Goal: Task Accomplishment & Management: Manage account settings

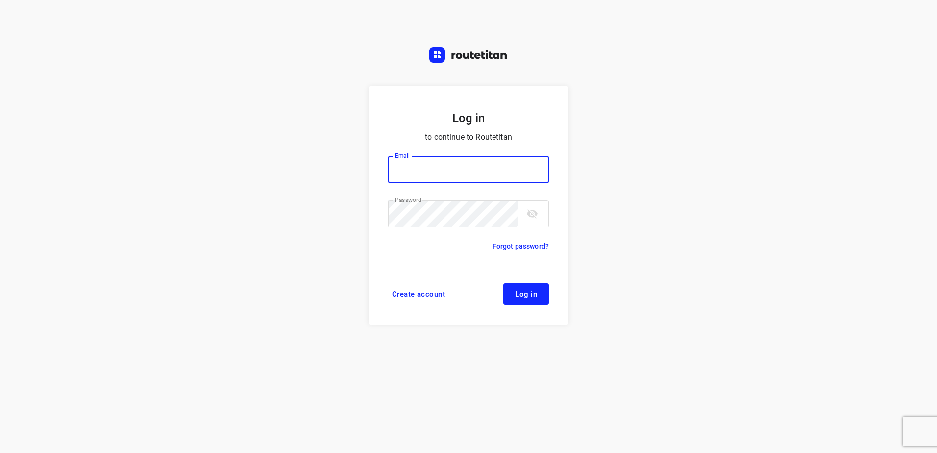
type input "horeca@kaddour.nl"
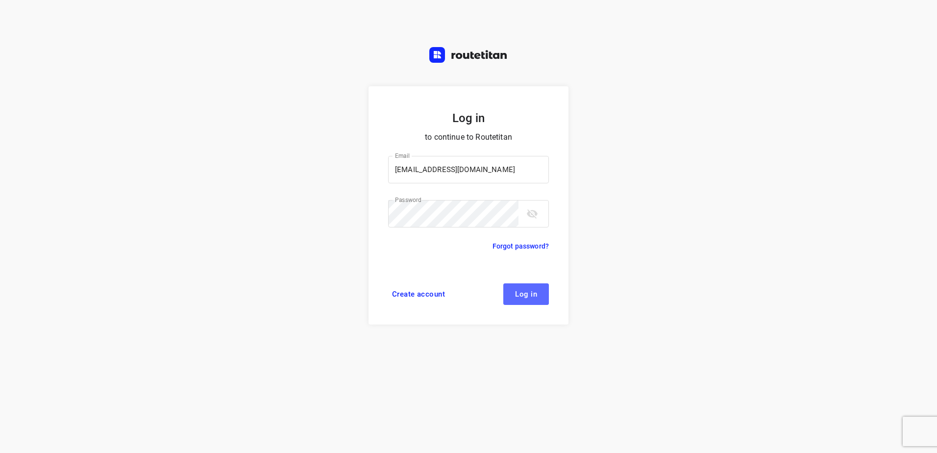
click at [528, 297] on span "Log in" at bounding box center [526, 294] width 22 height 8
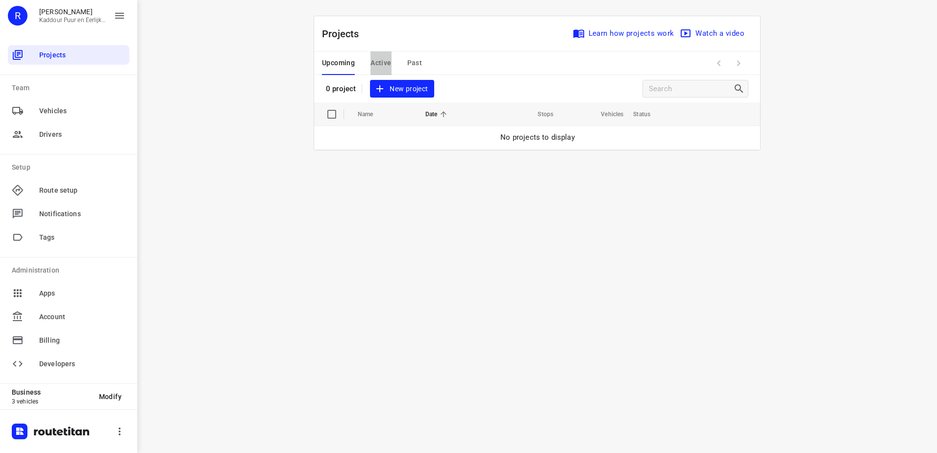
click at [387, 71] on button "Active" at bounding box center [381, 63] width 21 height 24
